Goal: Task Accomplishment & Management: Manage account settings

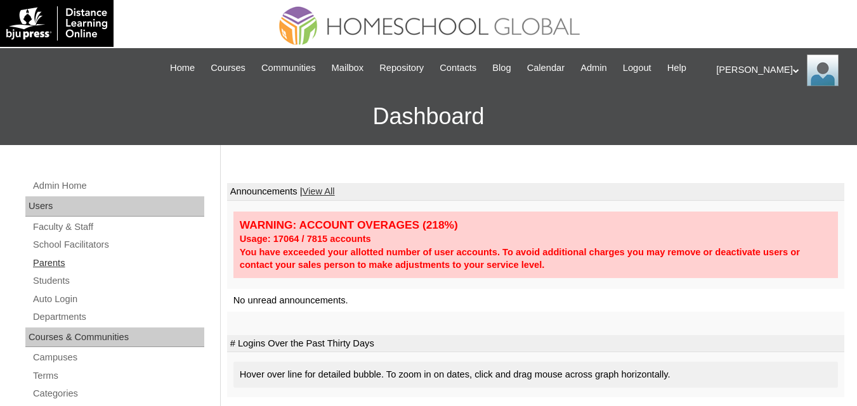
click at [49, 271] on link "Parents" at bounding box center [118, 263] width 172 height 16
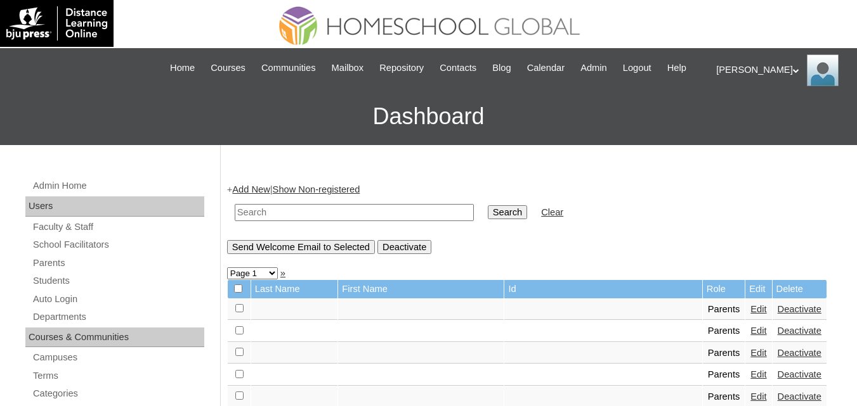
click at [284, 221] on input "text" at bounding box center [354, 212] width 239 height 17
paste input "MHP0222-TECHPH2025"
type input "MHP0222-TECHPH2025"
click at [488, 219] on input "Search" at bounding box center [507, 212] width 39 height 14
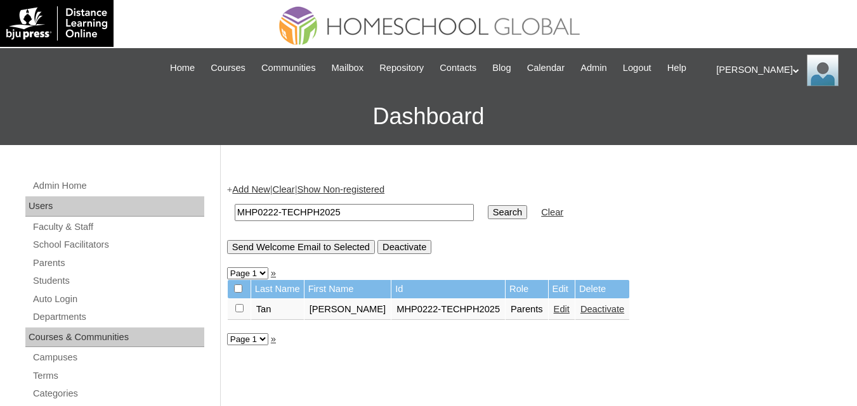
click at [553, 314] on link "Edit" at bounding box center [561, 309] width 16 height 10
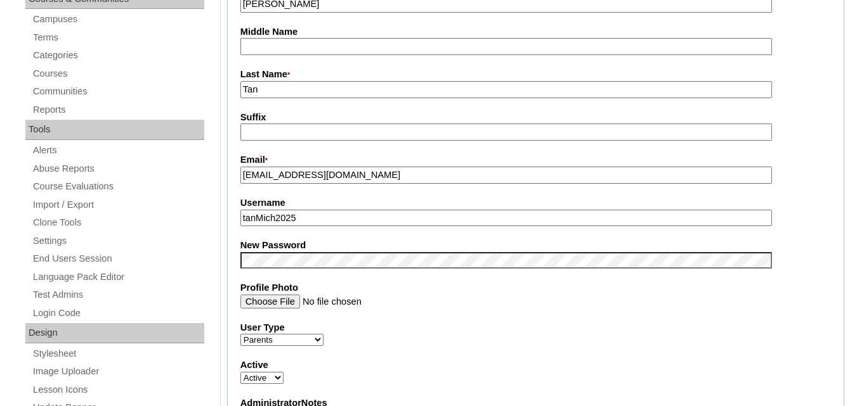
scroll to position [507, 0]
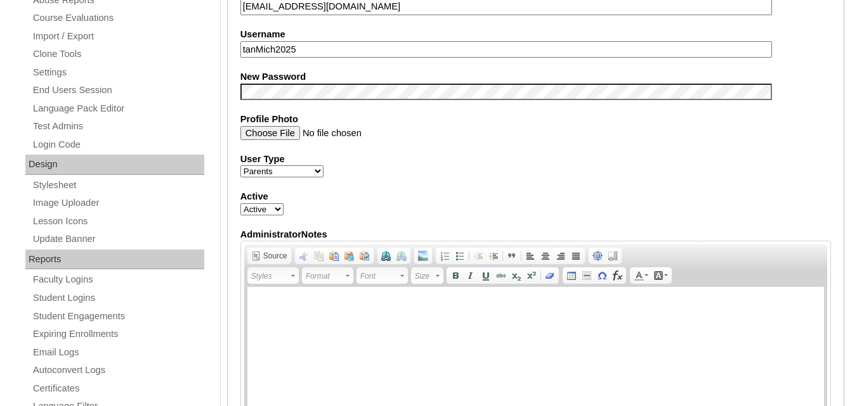
drag, startPoint x: 300, startPoint y: 68, endPoint x: 239, endPoint y: 59, distance: 61.5
click at [239, 59] on fieldset "Account Information User Id * MHP0222-TECHPH2025 Title First Name * MICHELLE Mi…" at bounding box center [535, 81] width 617 height 759
click at [301, 108] on fieldset "Account Information User Id * MHP0222-TECHPH2025 Title First Name * MICHELLE Mi…" at bounding box center [535, 81] width 617 height 759
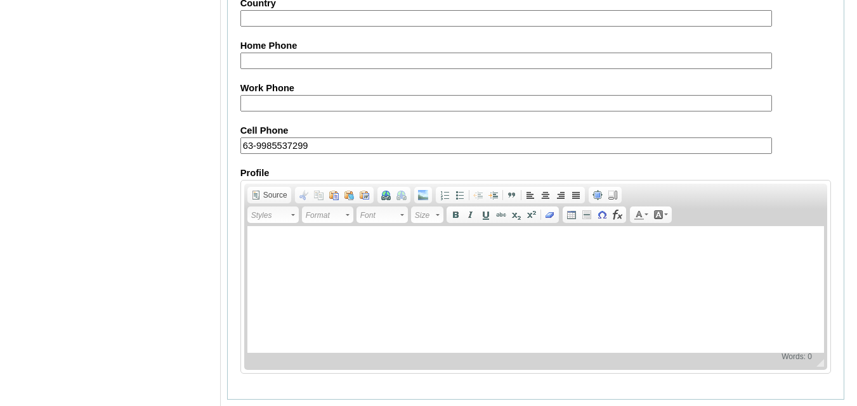
scroll to position [1274, 0]
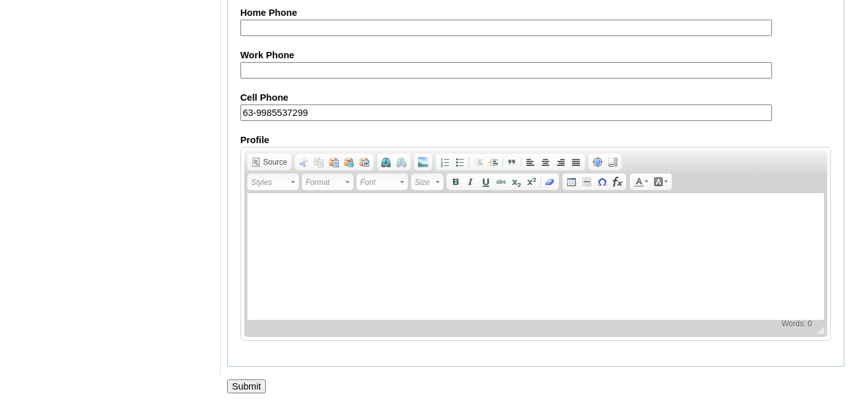
click at [254, 384] on input "Submit" at bounding box center [246, 387] width 39 height 14
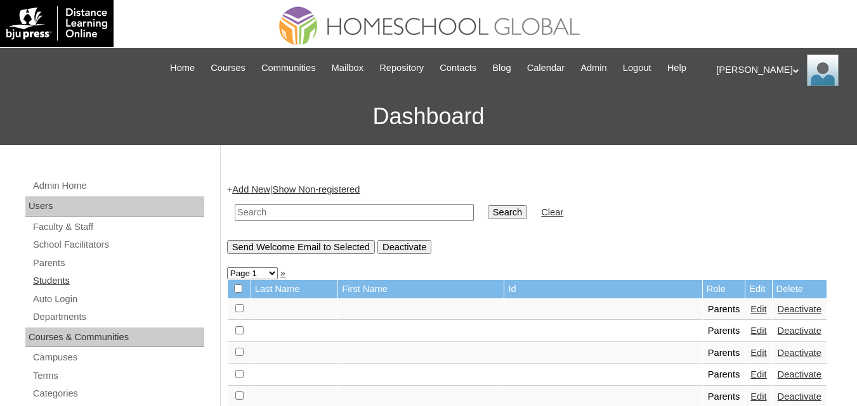
click at [58, 289] on link "Students" at bounding box center [118, 281] width 172 height 16
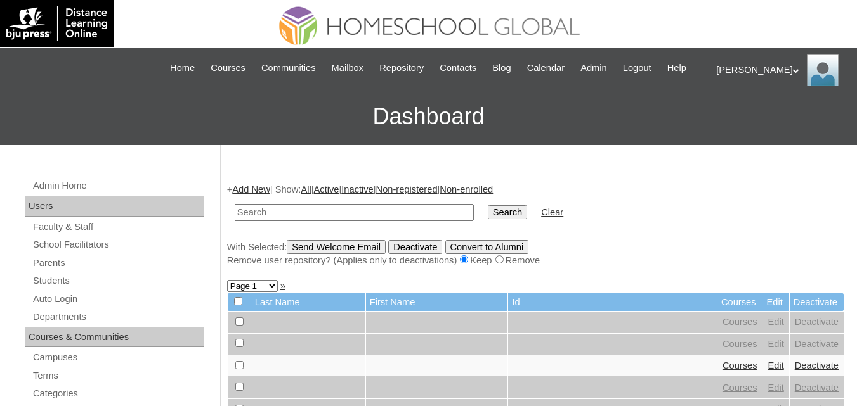
paste input "MHS00324-TECHPH2025"
type input "MHS00324-TECHPH2025"
click at [488, 219] on input "Search" at bounding box center [507, 212] width 39 height 14
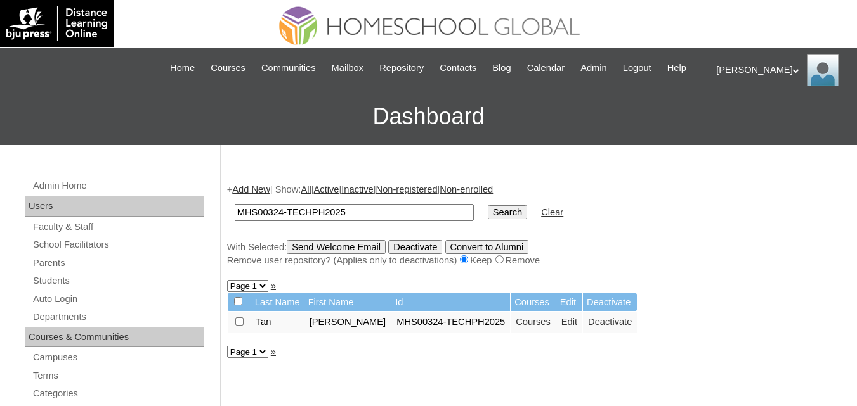
click at [571, 327] on link "Edit" at bounding box center [569, 322] width 16 height 10
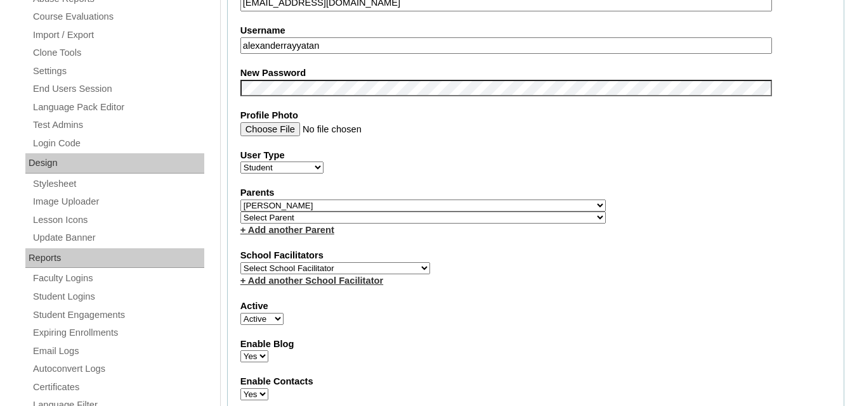
scroll to position [507, 0]
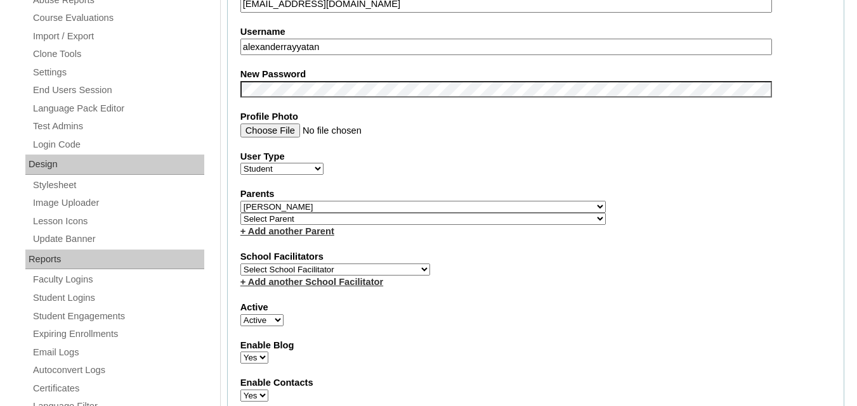
drag, startPoint x: 331, startPoint y: 63, endPoint x: 238, endPoint y: 71, distance: 92.9
click at [238, 71] on fieldset "Account Information User Id MHS00324-TECHPH2025 Title First Name [PERSON_NAME] …" at bounding box center [535, 216] width 617 height 1028
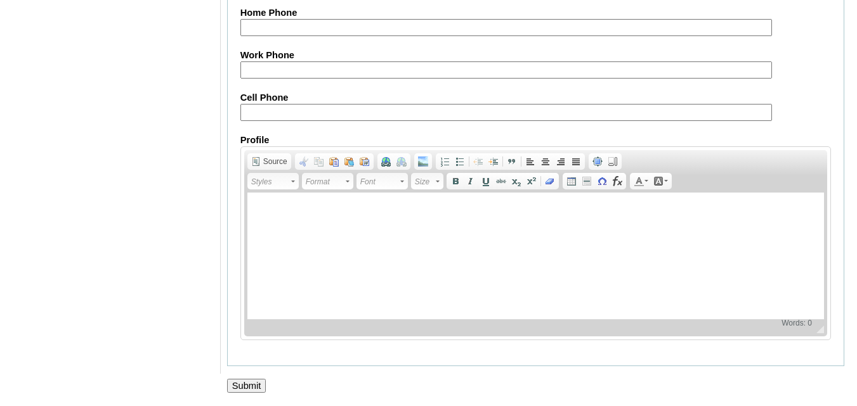
scroll to position [1541, 0]
click at [243, 381] on input "Submit" at bounding box center [246, 386] width 39 height 14
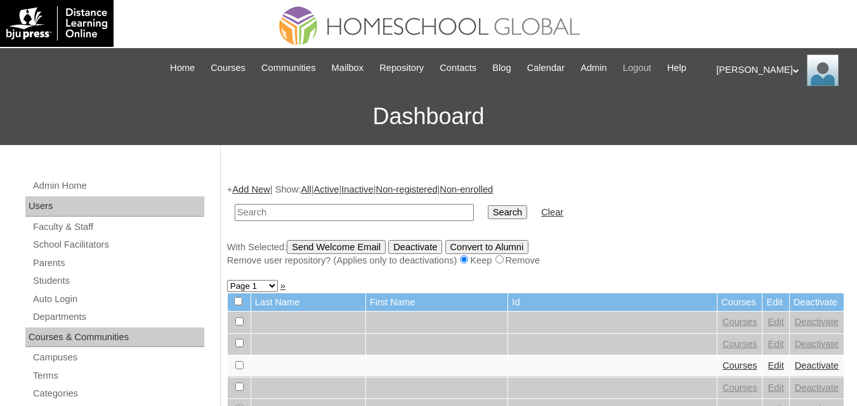
click at [651, 65] on span "Logout" at bounding box center [637, 68] width 29 height 15
